Goal: Information Seeking & Learning: Learn about a topic

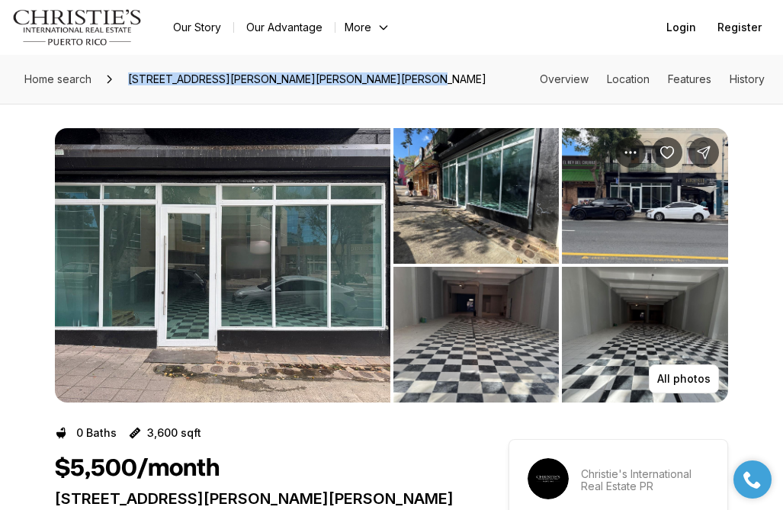
drag, startPoint x: 126, startPoint y: 75, endPoint x: 417, endPoint y: 79, distance: 291.2
click at [417, 79] on span "1103 S PONCE DE LEON AVE S #5, SAN JUAN PR, 00907" at bounding box center [307, 79] width 370 height 24
copy span "1103 S PONCE DE LEON AVE S #5, SAN JUAN PR, 00907"
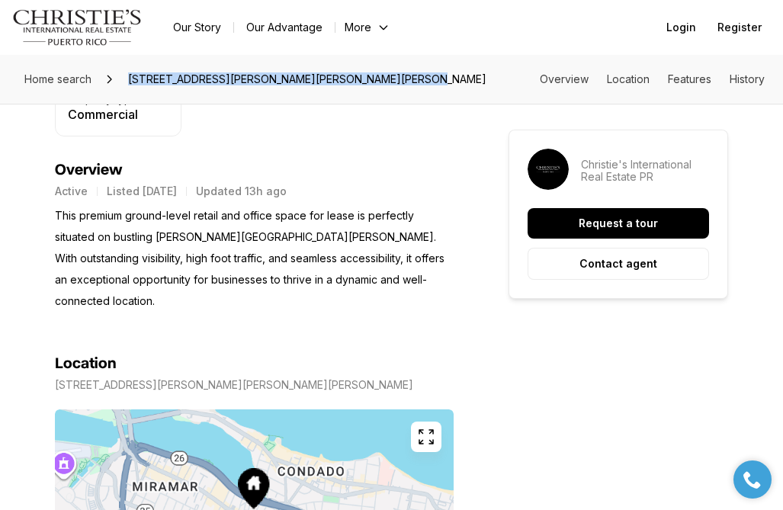
scroll to position [601, 0]
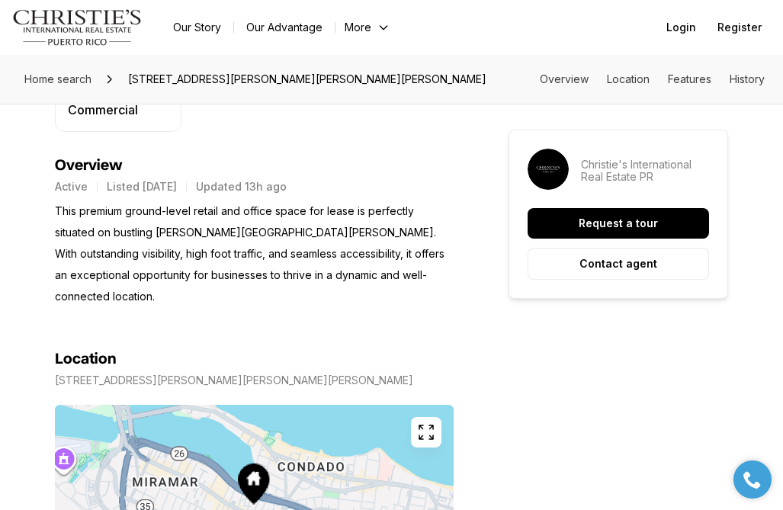
click at [188, 307] on section "Location 1103 S PONCE DE LEON AVE S #5 SAN JUAN PR, 00907 Copy address" at bounding box center [254, 495] width 399 height 376
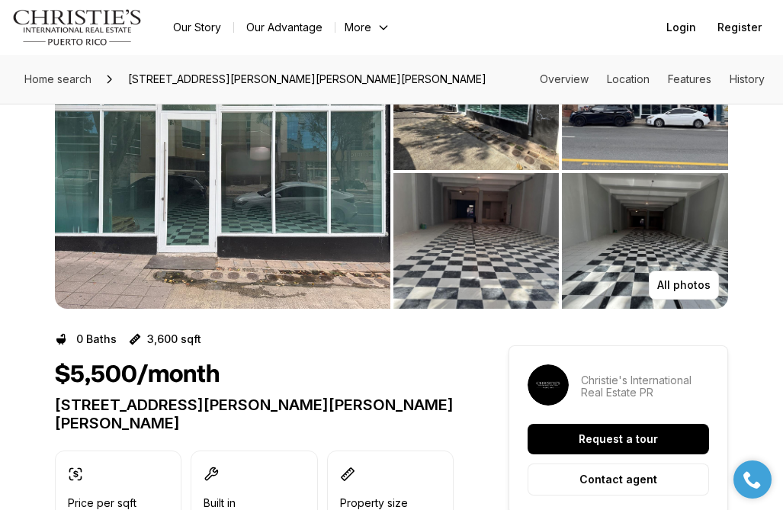
scroll to position [0, 0]
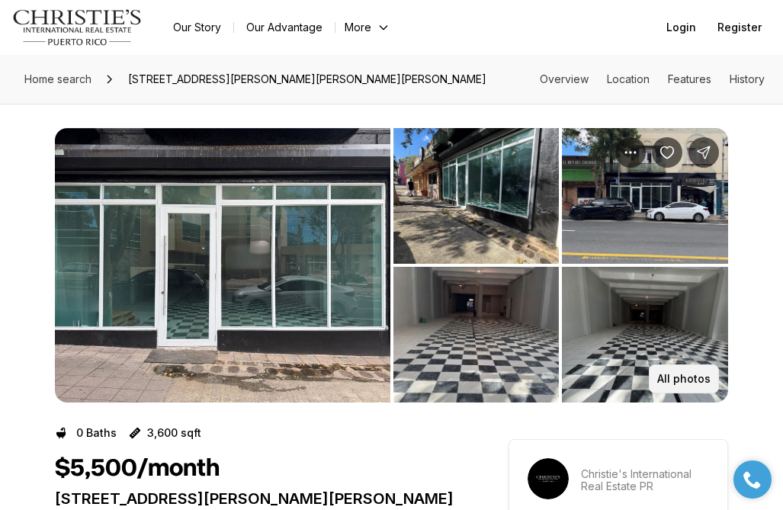
click at [693, 379] on p "All photos" at bounding box center [683, 379] width 53 height 12
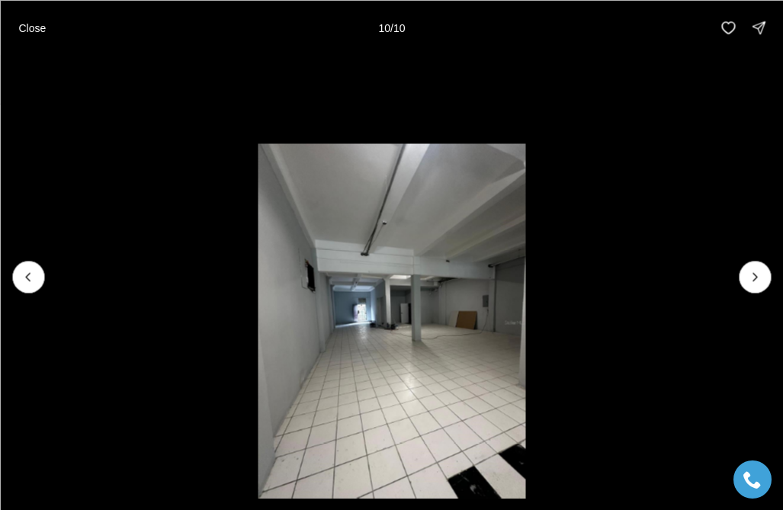
drag, startPoint x: 594, startPoint y: 59, endPoint x: 273, endPoint y: 33, distance: 321.9
click at [286, 29] on div "Close 10 / 10" at bounding box center [391, 255] width 783 height 510
click at [34, 24] on p "Close" at bounding box center [31, 27] width 27 height 12
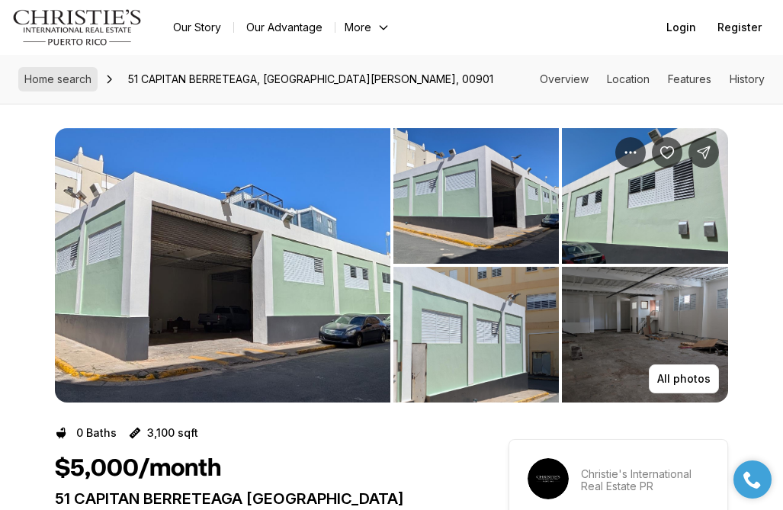
click at [84, 76] on span "Home search" at bounding box center [57, 78] width 67 height 13
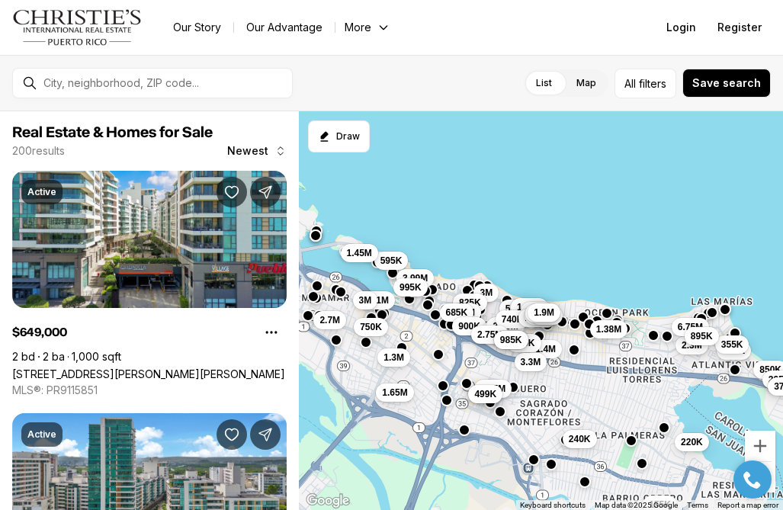
click at [387, 30] on icon "Main navigation" at bounding box center [383, 27] width 12 height 12
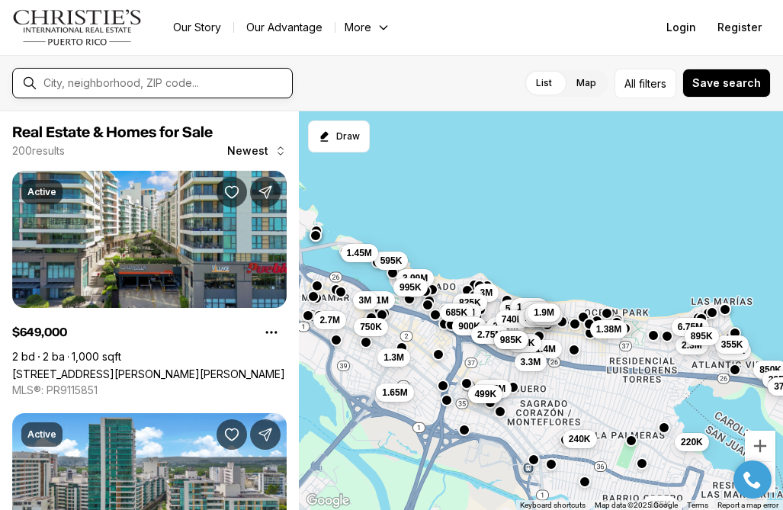
click at [149, 85] on input "text" at bounding box center [164, 83] width 242 height 14
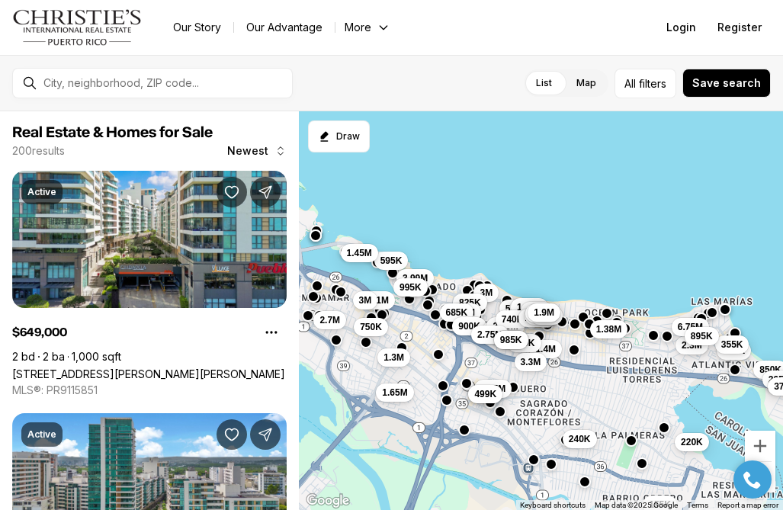
click at [586, 30] on ul "Our Story Our Advantage More Specialists Exclusive Properties Contact Us Resour…" at bounding box center [485, 27] width 648 height 21
click at [582, 83] on label "Map" at bounding box center [586, 82] width 44 height 27
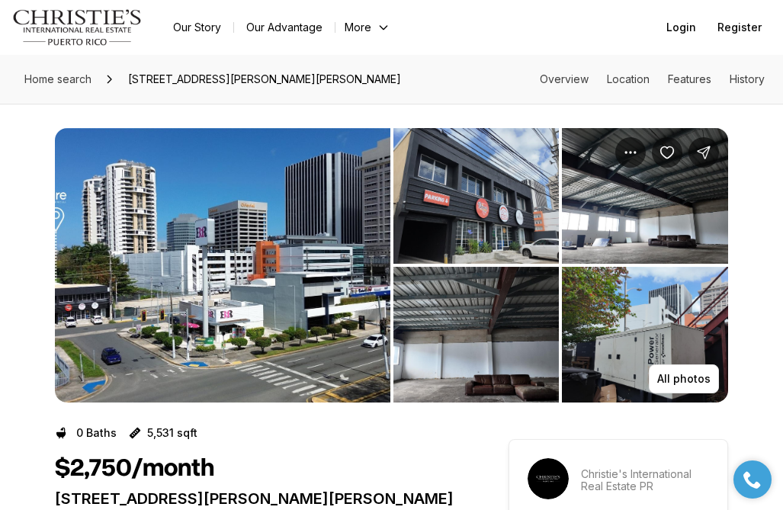
click at [466, 188] on img "View image gallery" at bounding box center [476, 196] width 166 height 136
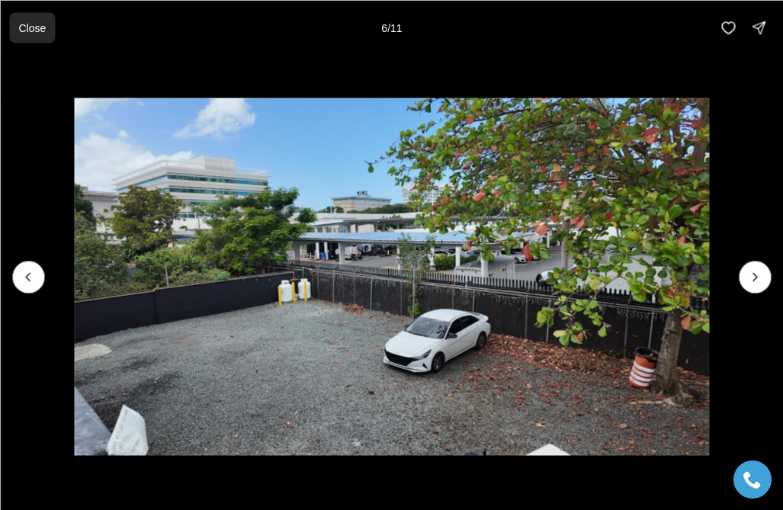
click at [29, 33] on p "Close" at bounding box center [31, 27] width 27 height 12
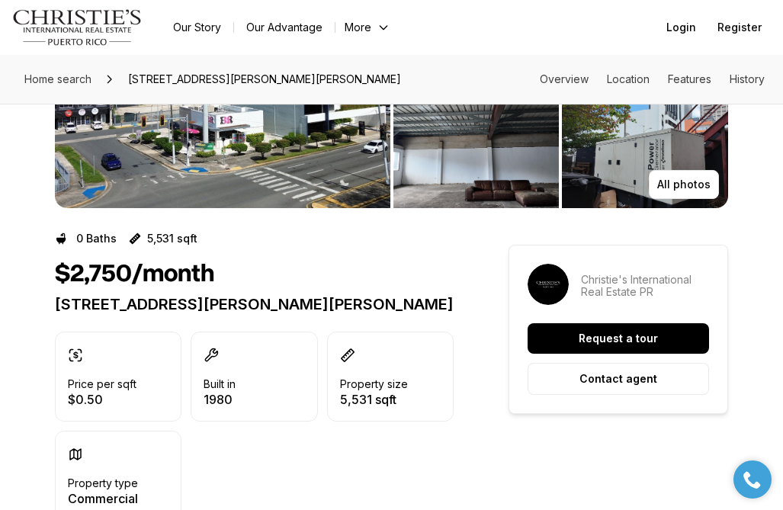
scroll to position [205, 0]
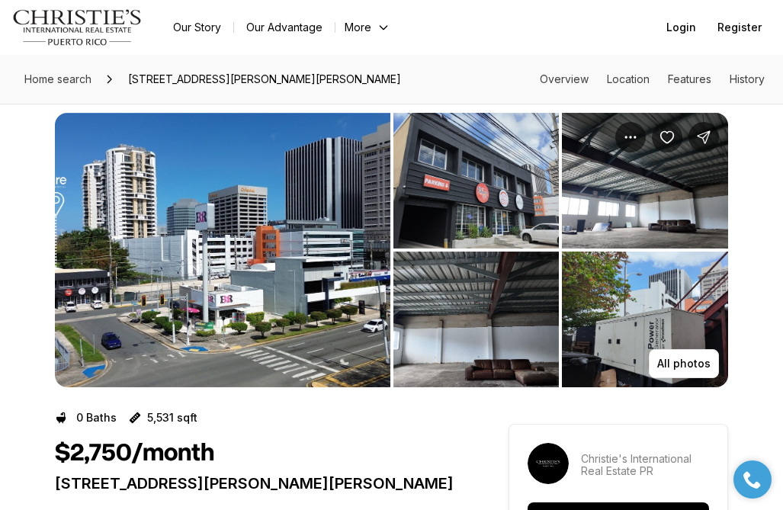
scroll to position [0, 0]
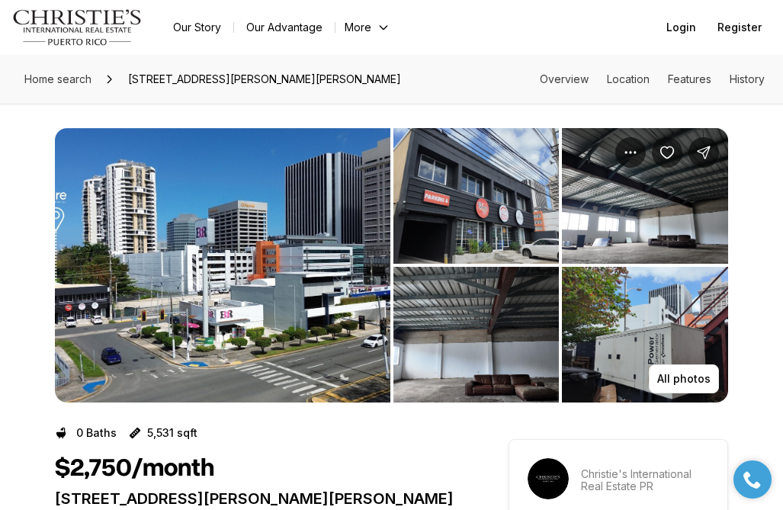
click at [274, 289] on img "View image gallery" at bounding box center [222, 265] width 335 height 274
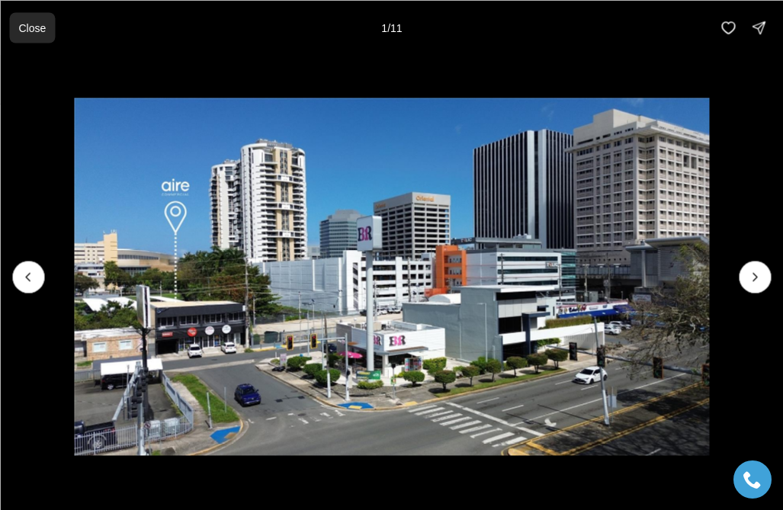
click at [30, 26] on p "Close" at bounding box center [31, 27] width 27 height 12
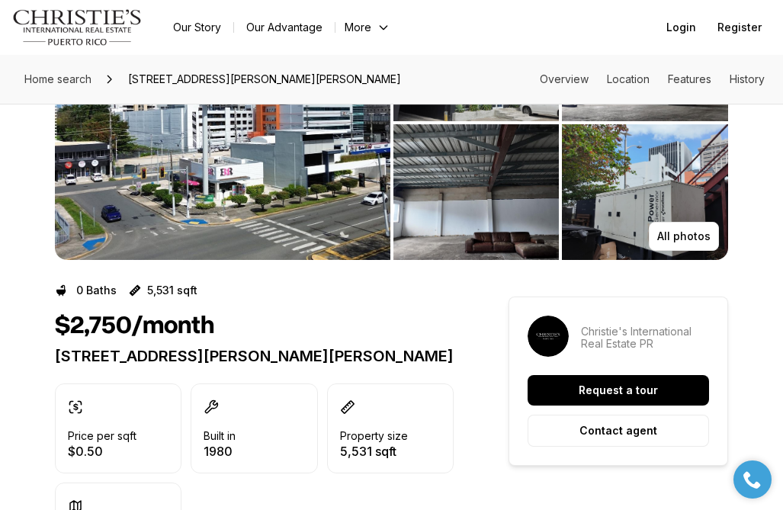
scroll to position [175, 0]
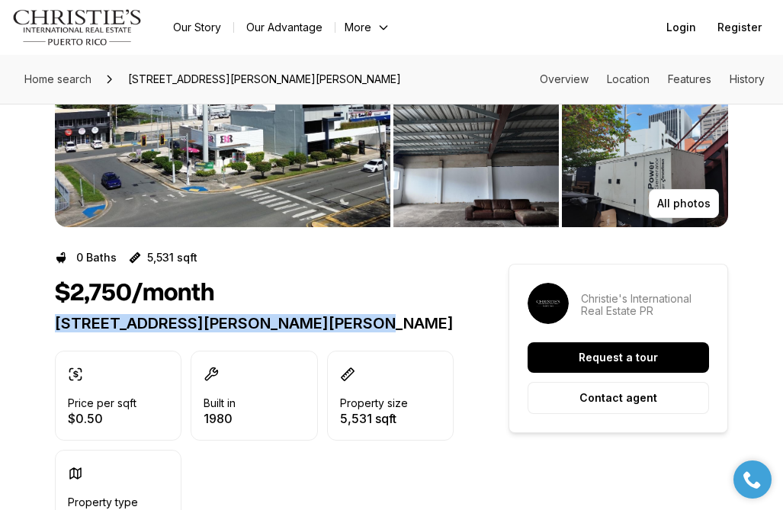
drag, startPoint x: 53, startPoint y: 320, endPoint x: 387, endPoint y: 324, distance: 334.6
copy p "133 CALLE O'NEILL SAN JUAN PR, 00918"
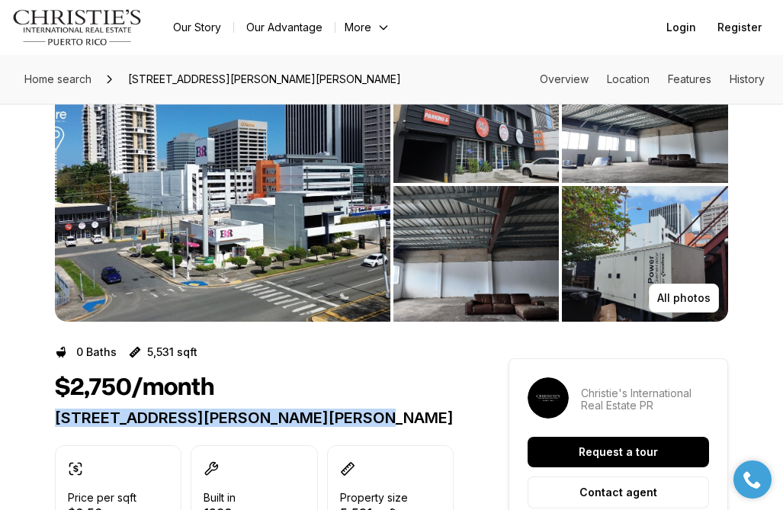
scroll to position [59, 0]
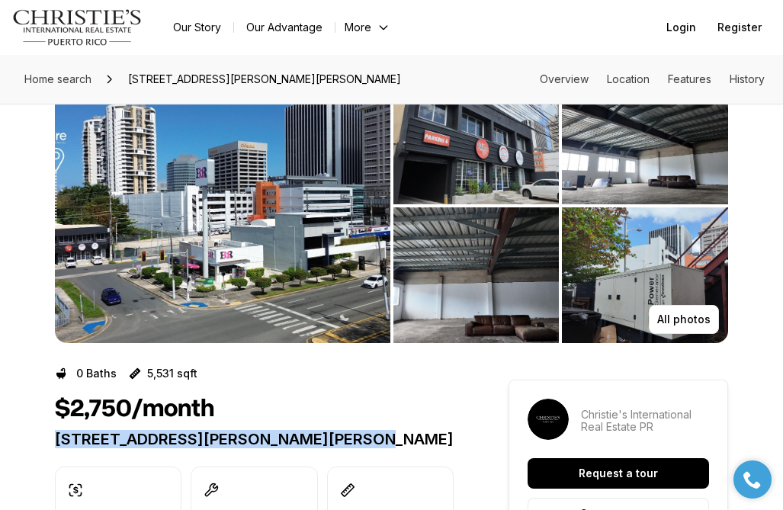
click at [475, 282] on img "View image gallery" at bounding box center [476, 275] width 166 height 136
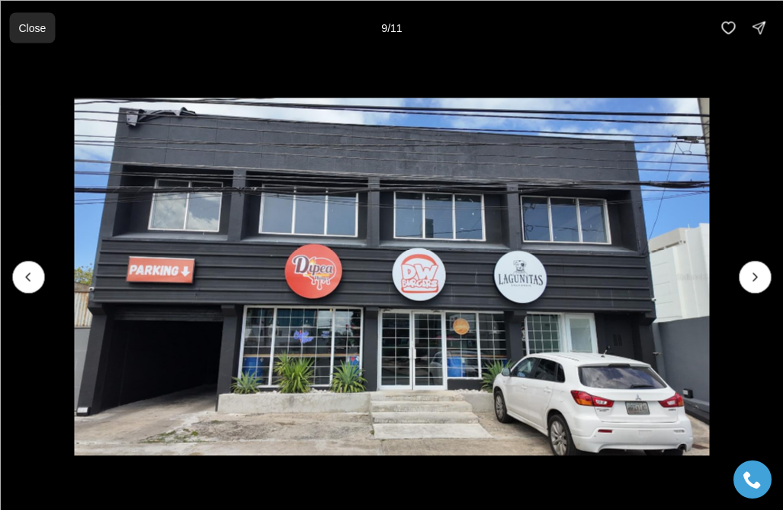
click at [31, 27] on p "Close" at bounding box center [31, 27] width 27 height 12
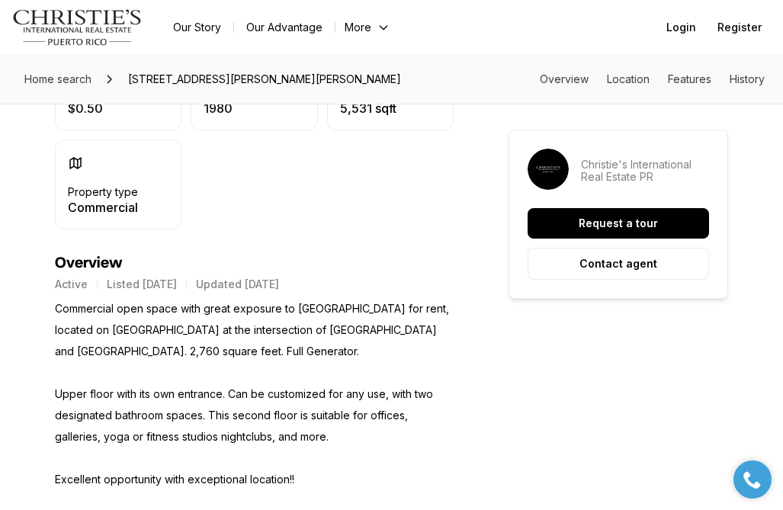
scroll to position [488, 0]
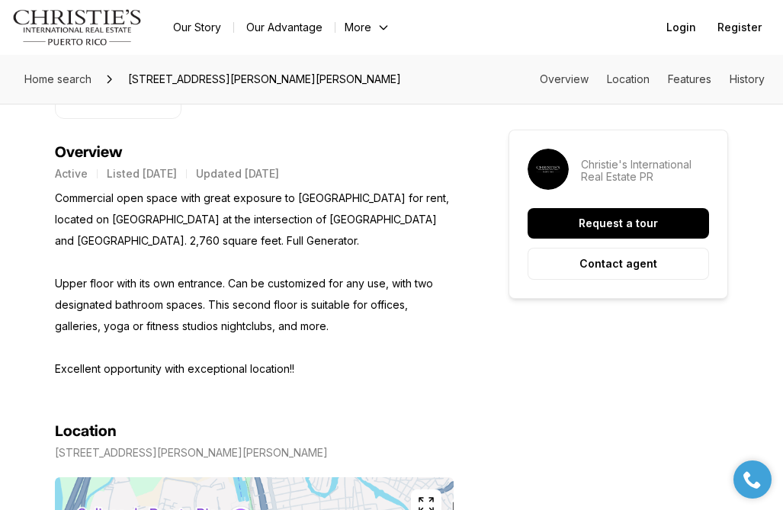
scroll to position [599, 0]
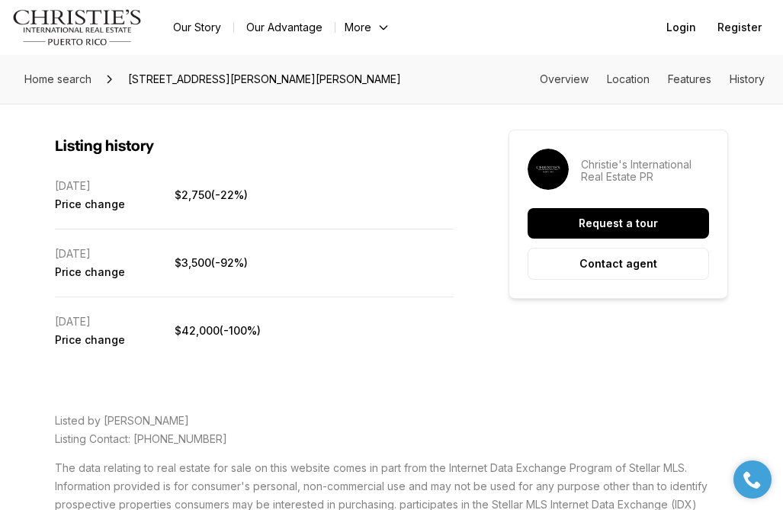
scroll to position [2168, 0]
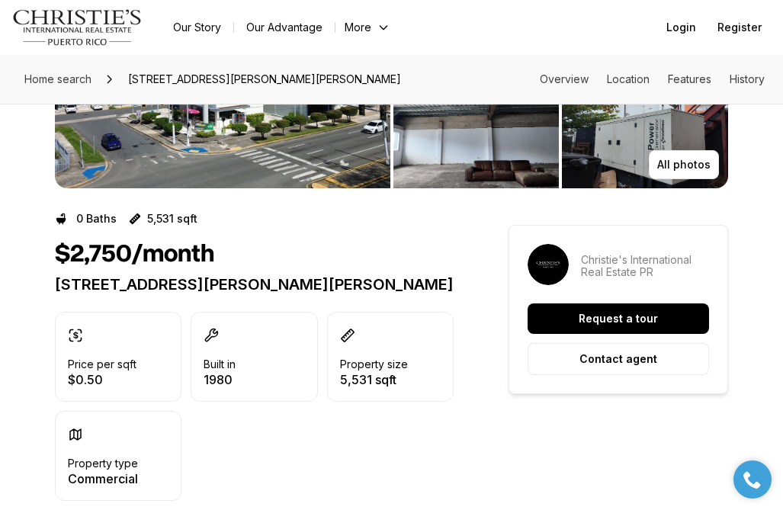
scroll to position [0, 0]
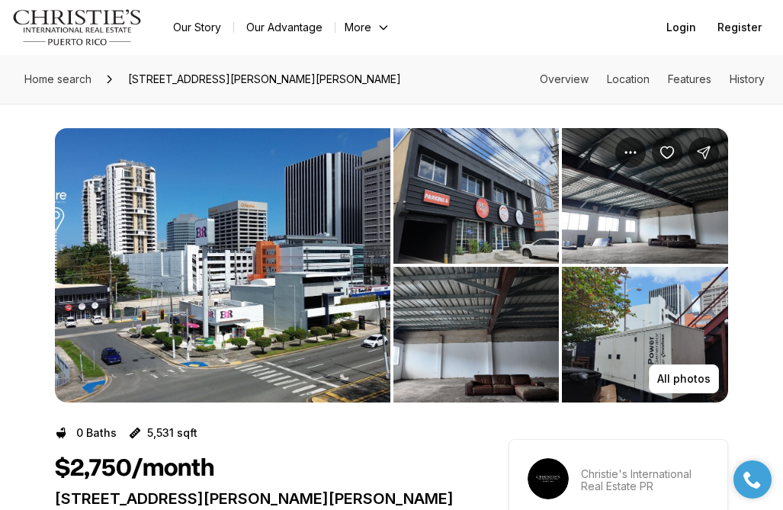
click at [300, 315] on img "View image gallery" at bounding box center [222, 265] width 335 height 274
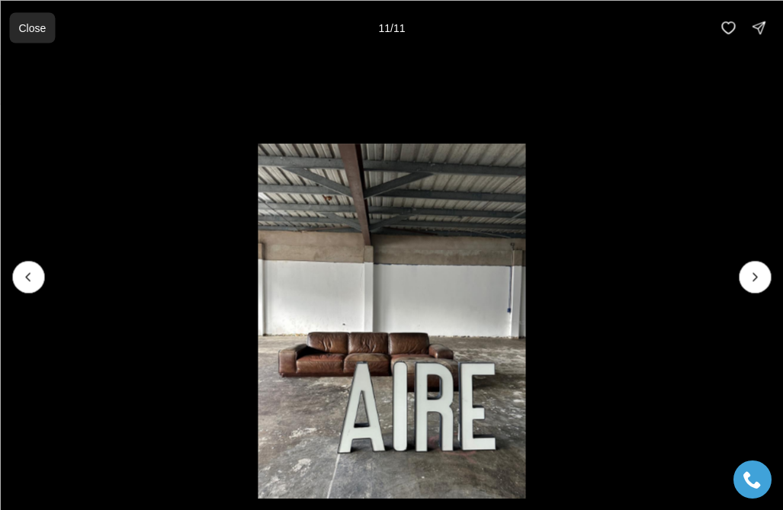
click at [38, 29] on p "Close" at bounding box center [31, 27] width 27 height 12
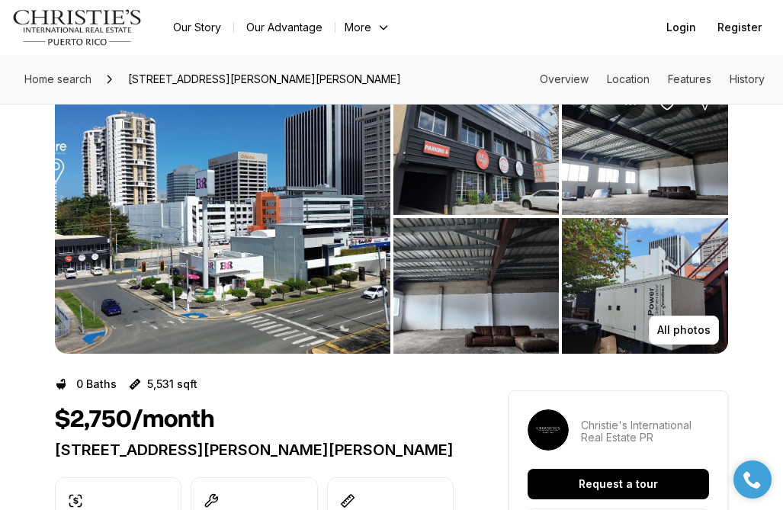
scroll to position [56, 0]
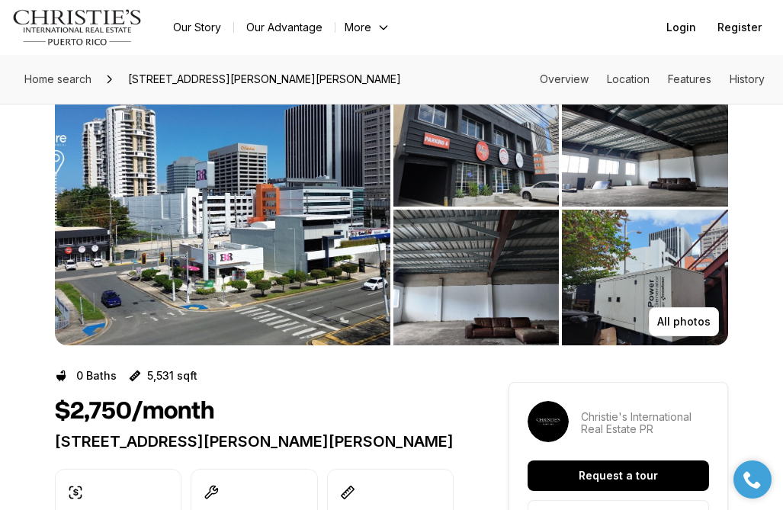
scroll to position [59, 0]
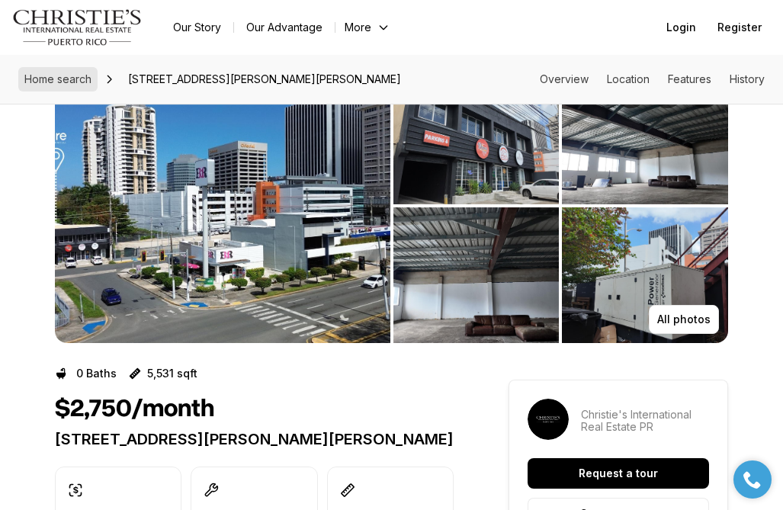
click at [79, 80] on span "Home search" at bounding box center [57, 78] width 67 height 13
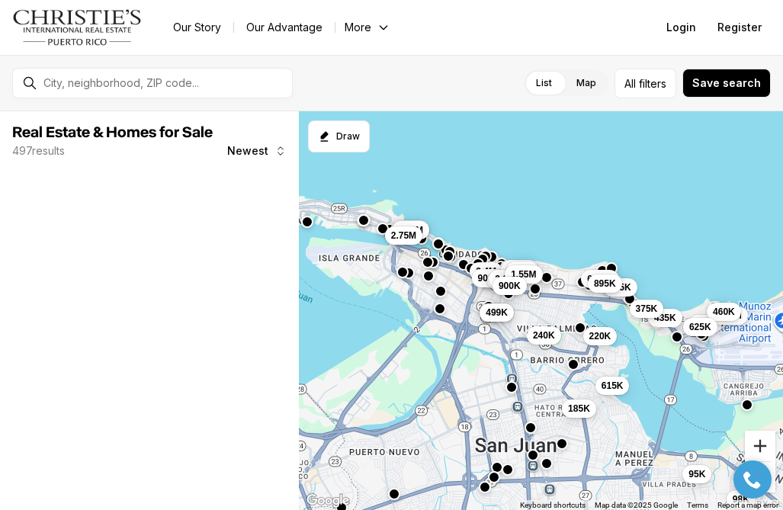
click at [755, 445] on button "Zoom in" at bounding box center [760, 446] width 30 height 30
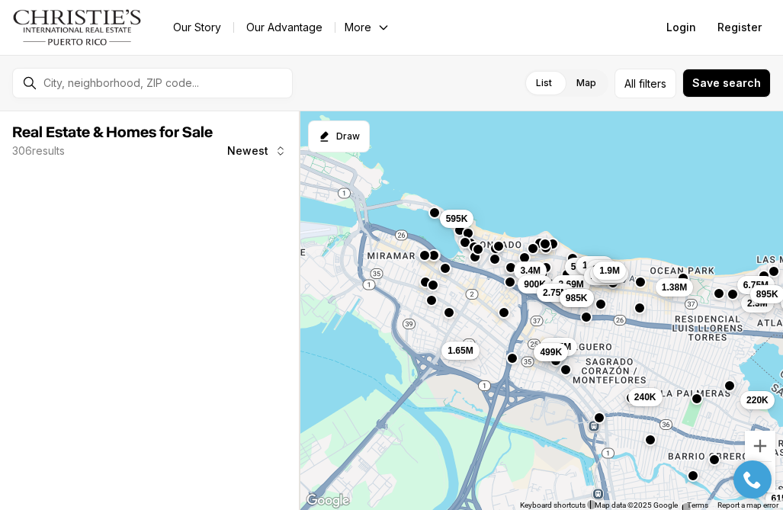
drag, startPoint x: 466, startPoint y: 288, endPoint x: 572, endPoint y: 349, distance: 122.9
click at [573, 349] on div "649K 220K 615K 240K 185K 1.38M 1.45M 585K 1.5M 499K 435K 355K 375K 2.3M 6.75M 8…" at bounding box center [541, 310] width 484 height 399
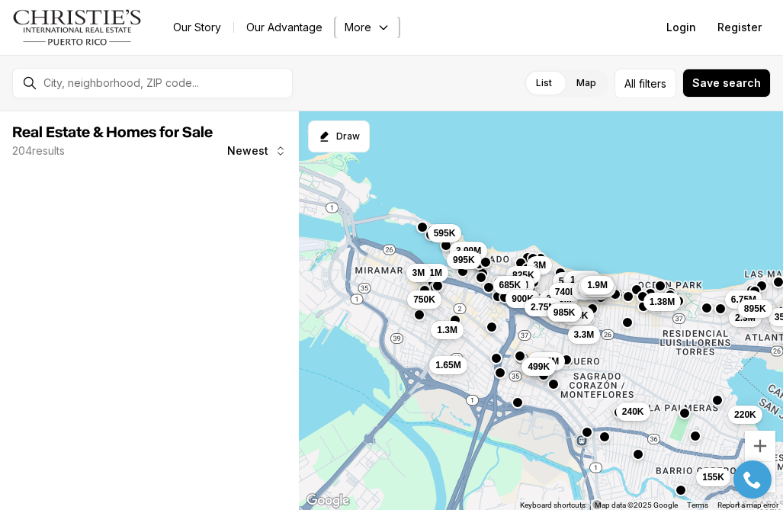
click at [373, 29] on button "More" at bounding box center [367, 27] width 64 height 21
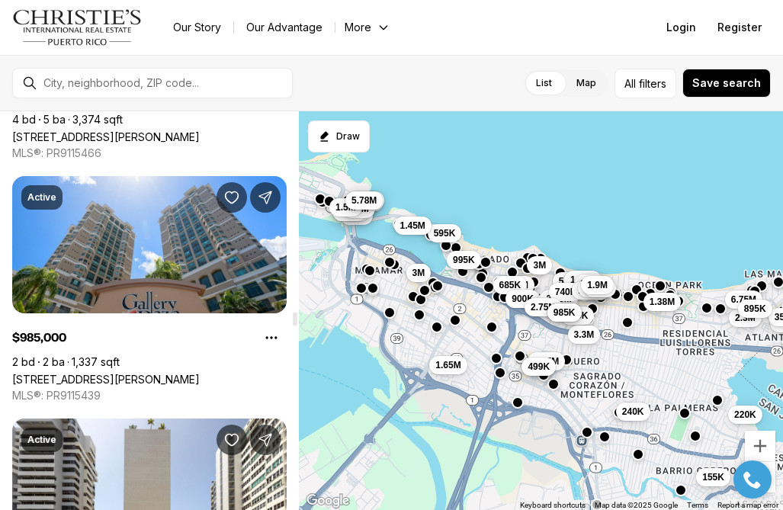
scroll to position [6298, 0]
